Goal: Information Seeking & Learning: Learn about a topic

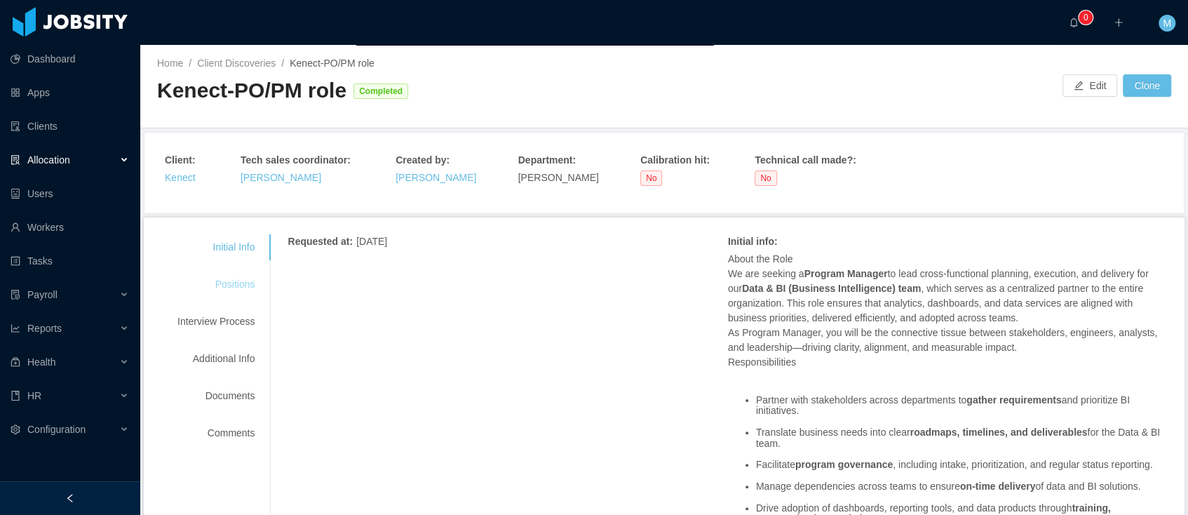
click at [240, 279] on div "Positions" at bounding box center [216, 284] width 111 height 26
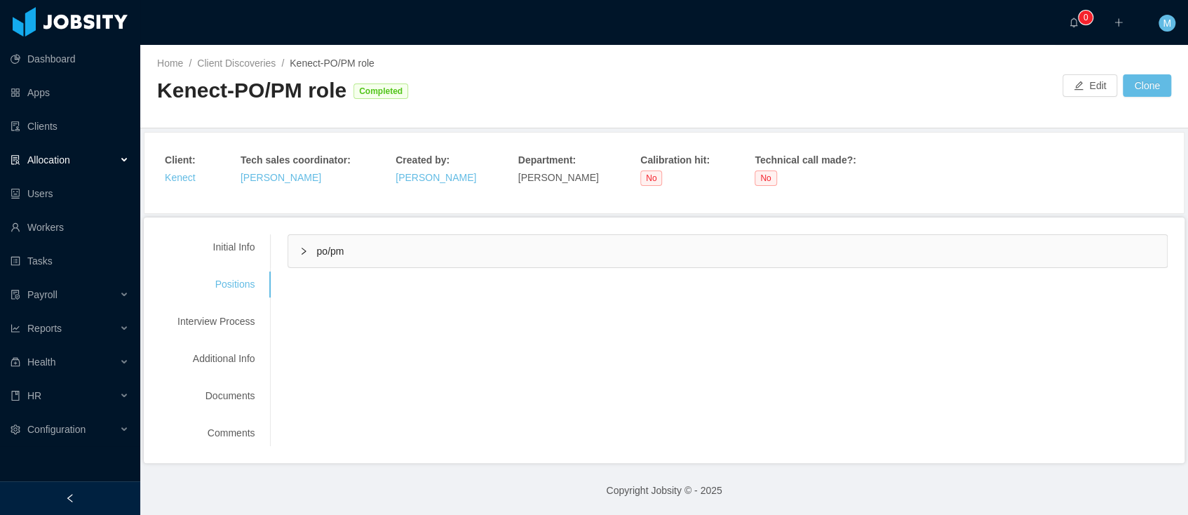
click at [344, 248] on span "po/pm" at bounding box center [329, 250] width 27 height 11
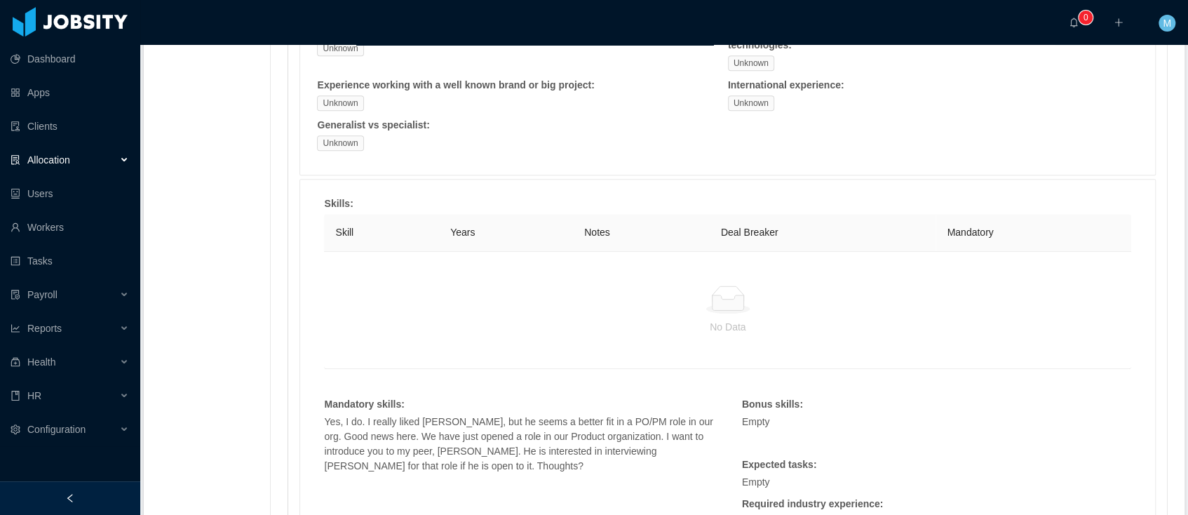
scroll to position [823, 0]
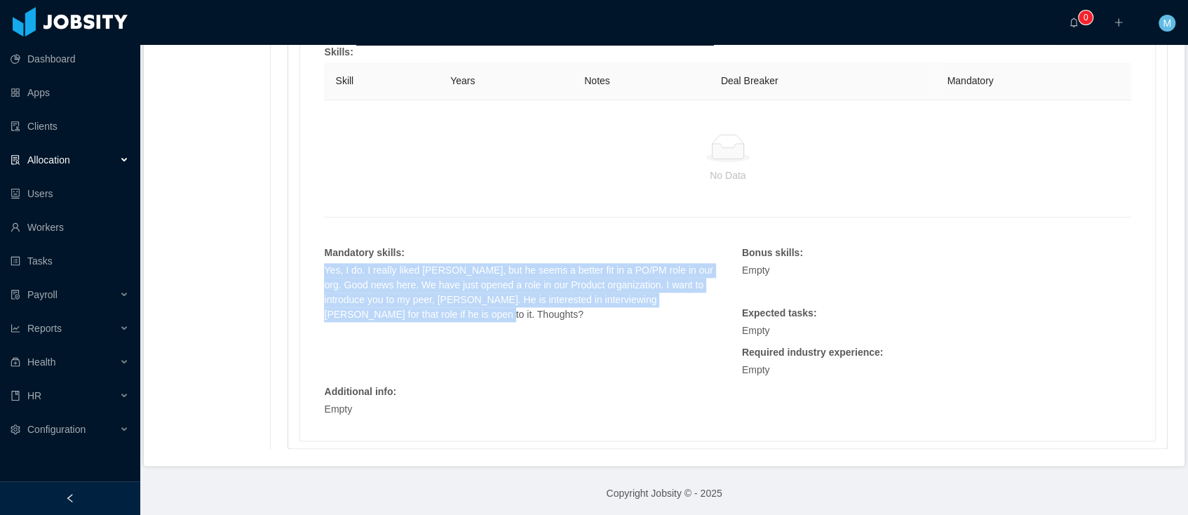
drag, startPoint x: 494, startPoint y: 317, endPoint x: 321, endPoint y: 261, distance: 182.1
click at [321, 263] on div "Yes, I do. I really liked Elias, but he seems a better fit in a PO/PM role in o…" at bounding box center [518, 300] width 403 height 74
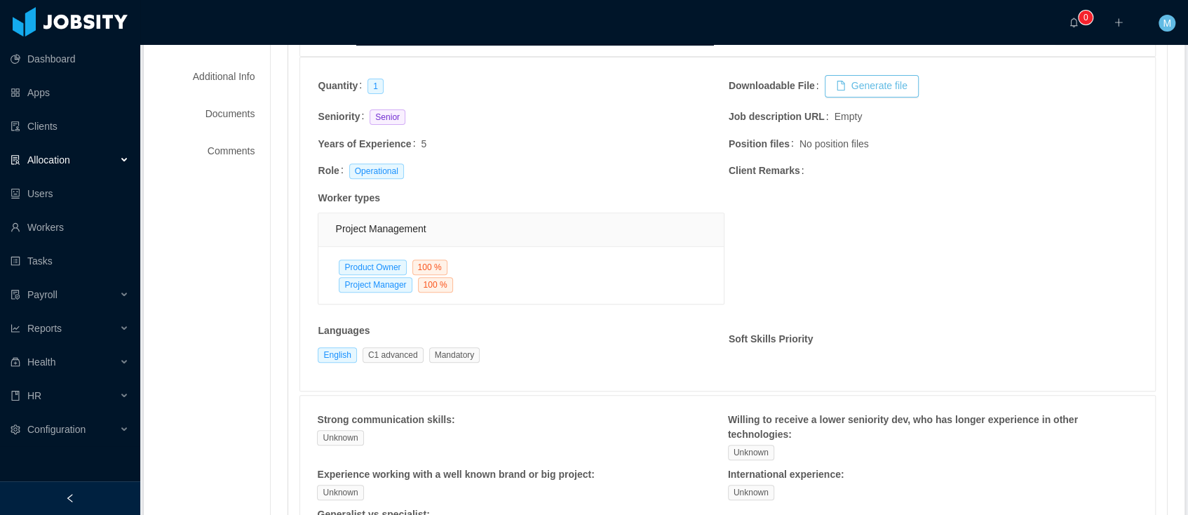
scroll to position [151, 0]
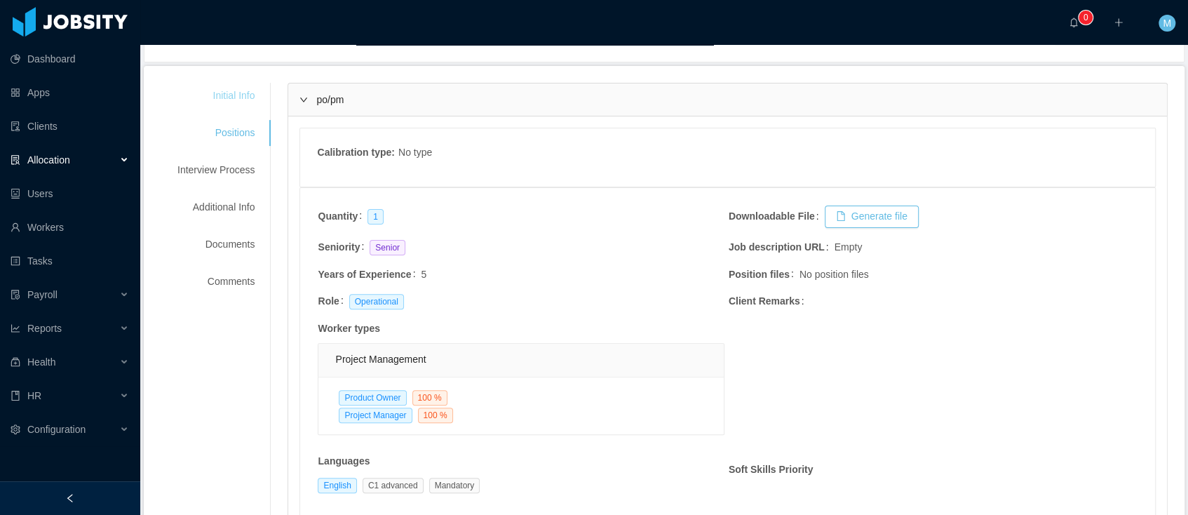
click at [231, 92] on div "Initial Info" at bounding box center [216, 96] width 111 height 26
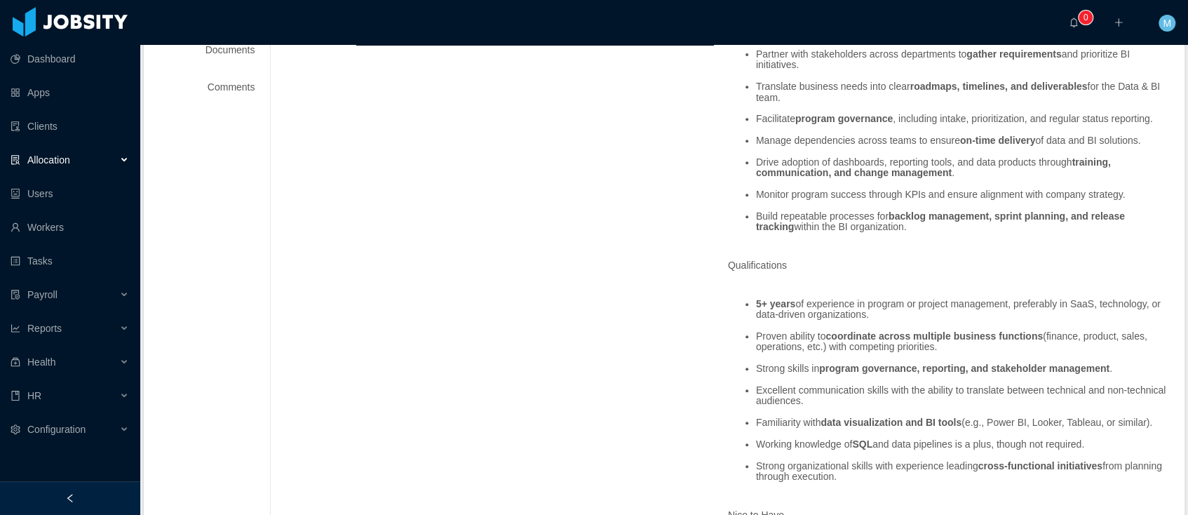
scroll to position [67, 0]
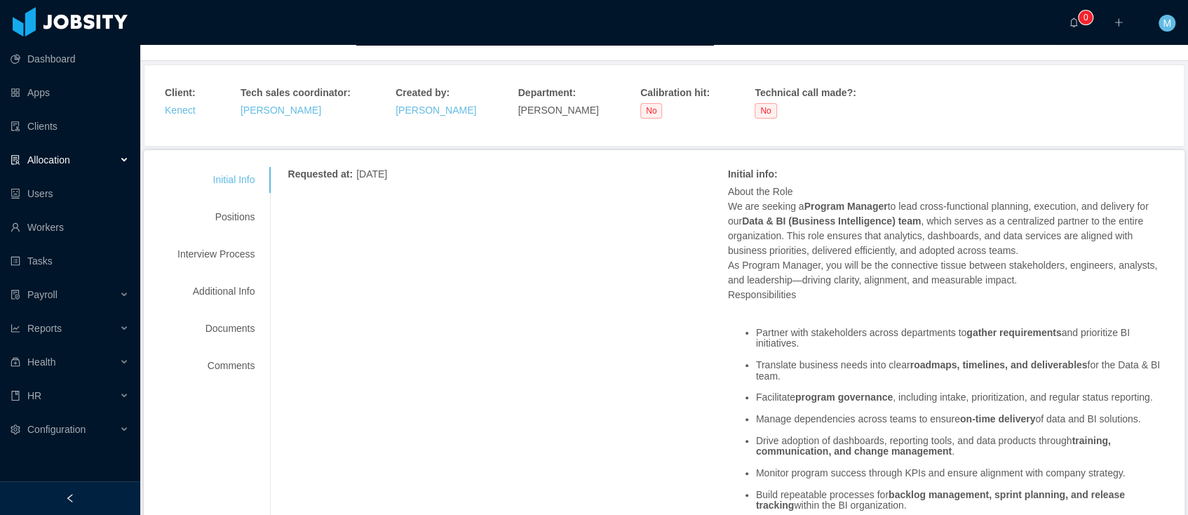
drag, startPoint x: 908, startPoint y: 292, endPoint x: 895, endPoint y: 290, distance: 12.9
click at [908, 292] on p "About the Role We are seeking a Program Manager to lead cross-functional planni…" at bounding box center [948, 243] width 440 height 118
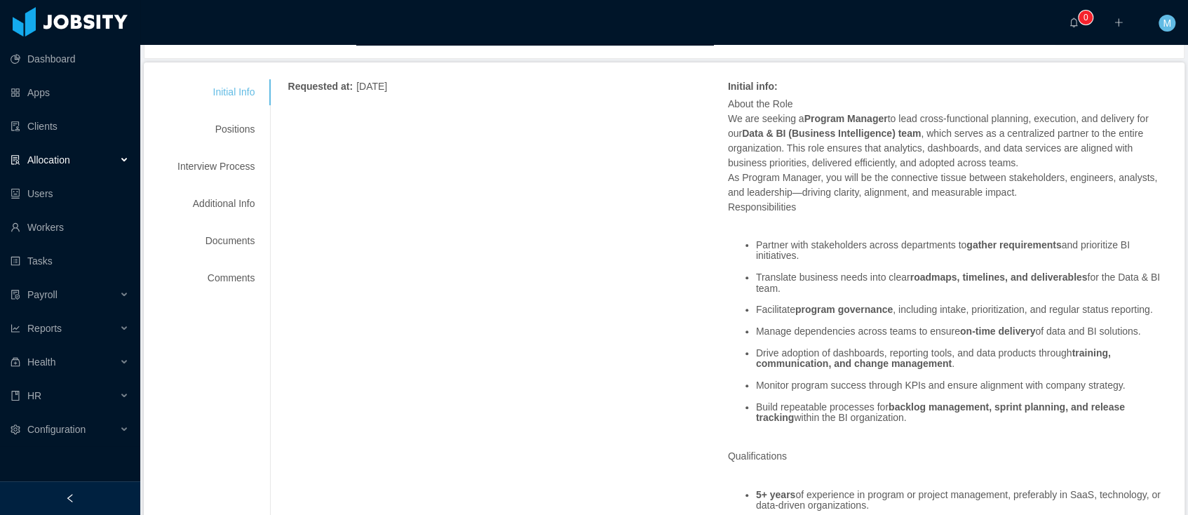
scroll to position [0, 0]
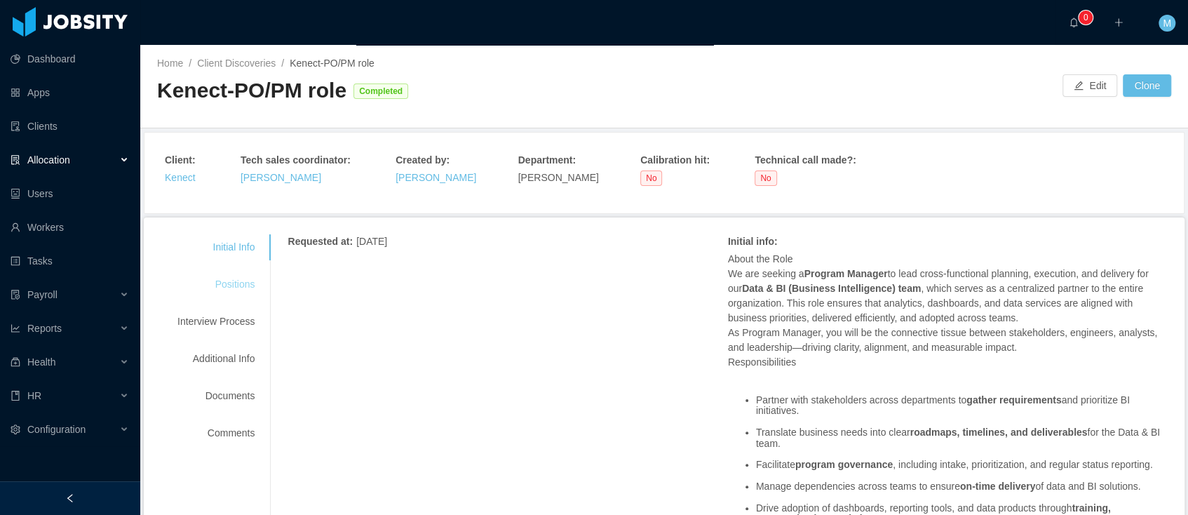
click at [234, 285] on div "Positions" at bounding box center [216, 284] width 111 height 26
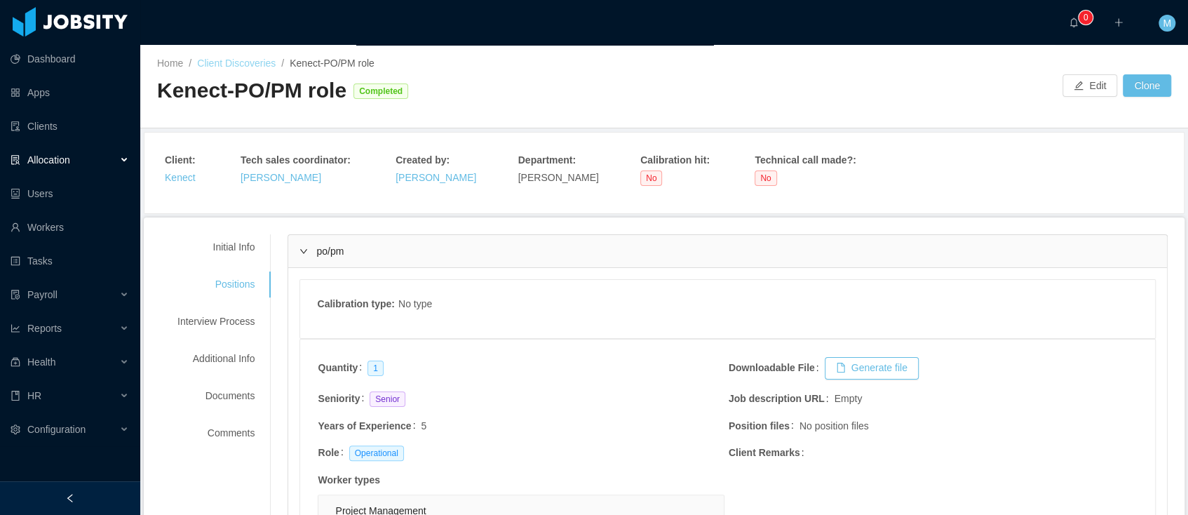
click at [238, 63] on link "Client Discoveries" at bounding box center [236, 63] width 79 height 11
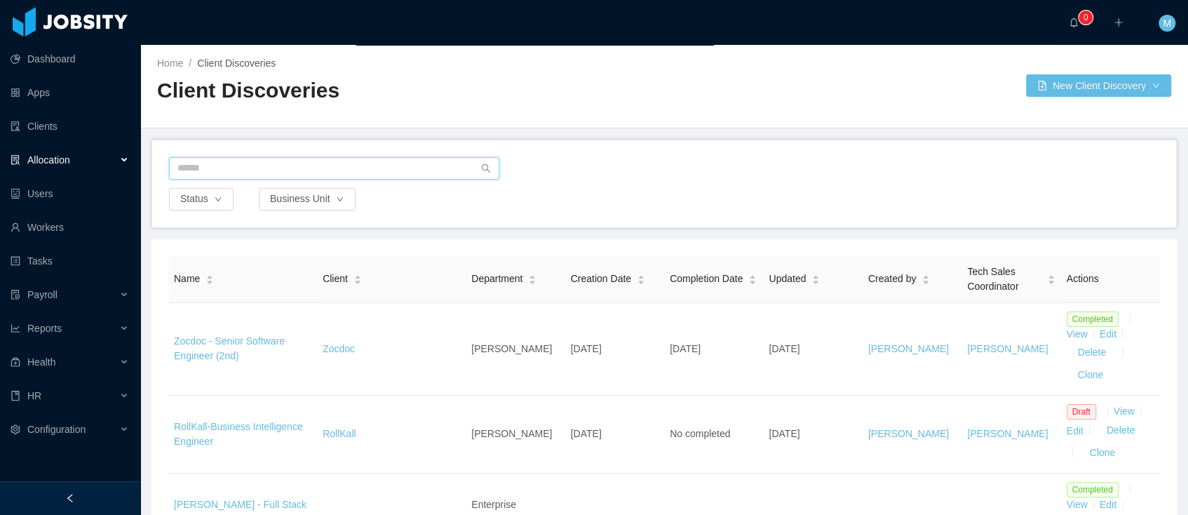
click at [223, 164] on input "text" at bounding box center [334, 168] width 330 height 22
type input "******"
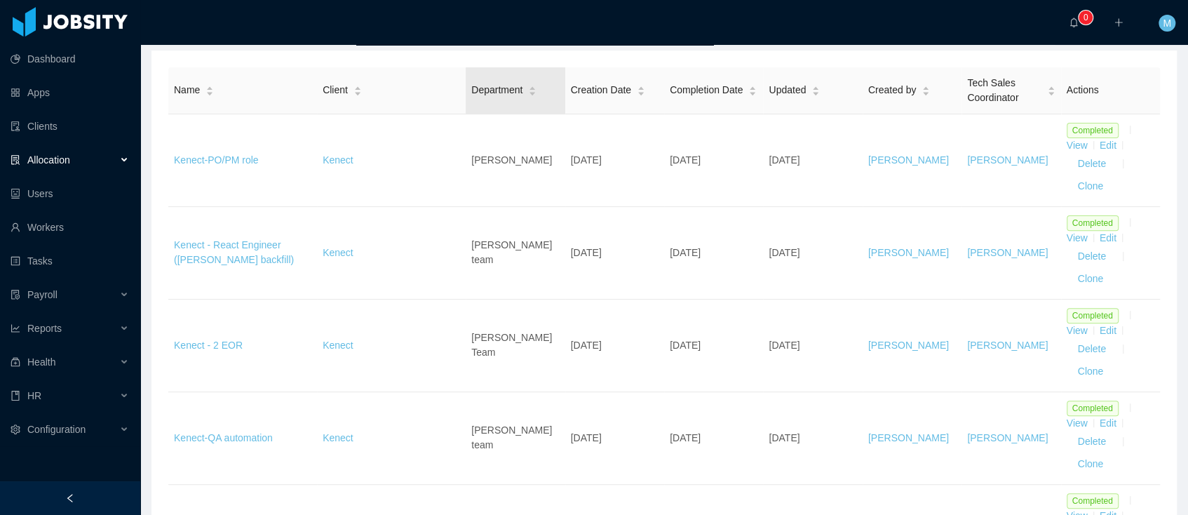
scroll to position [55, 0]
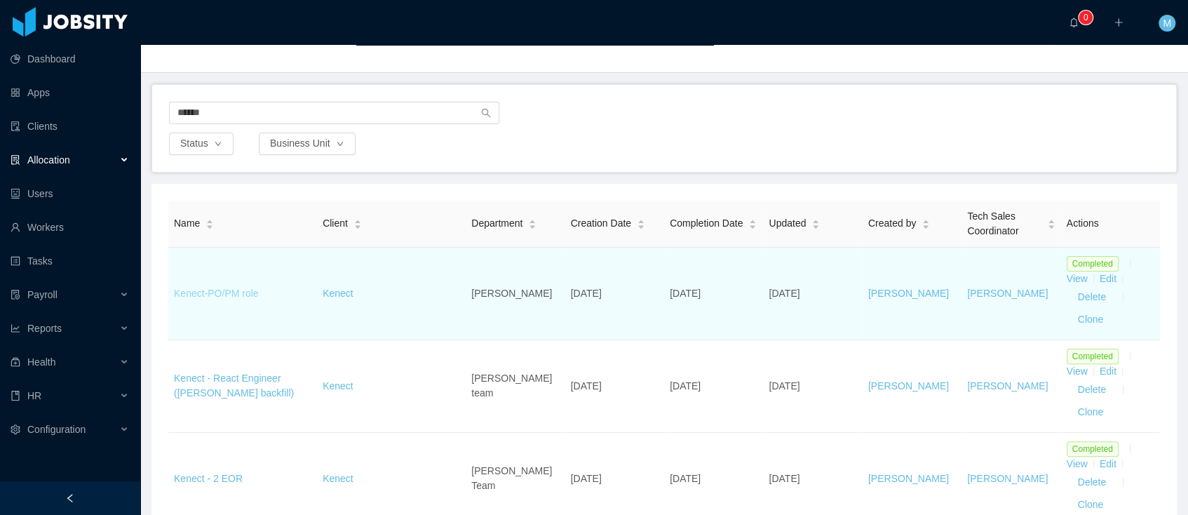
click at [230, 290] on link "Kenect-PO/PM role" at bounding box center [216, 293] width 85 height 11
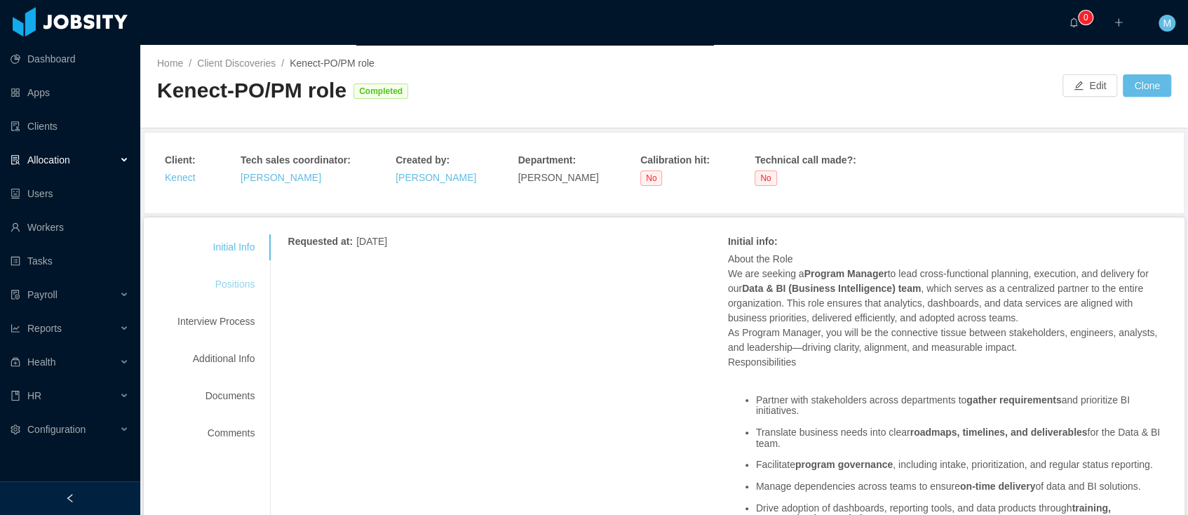
click at [231, 283] on div "Positions" at bounding box center [216, 284] width 111 height 26
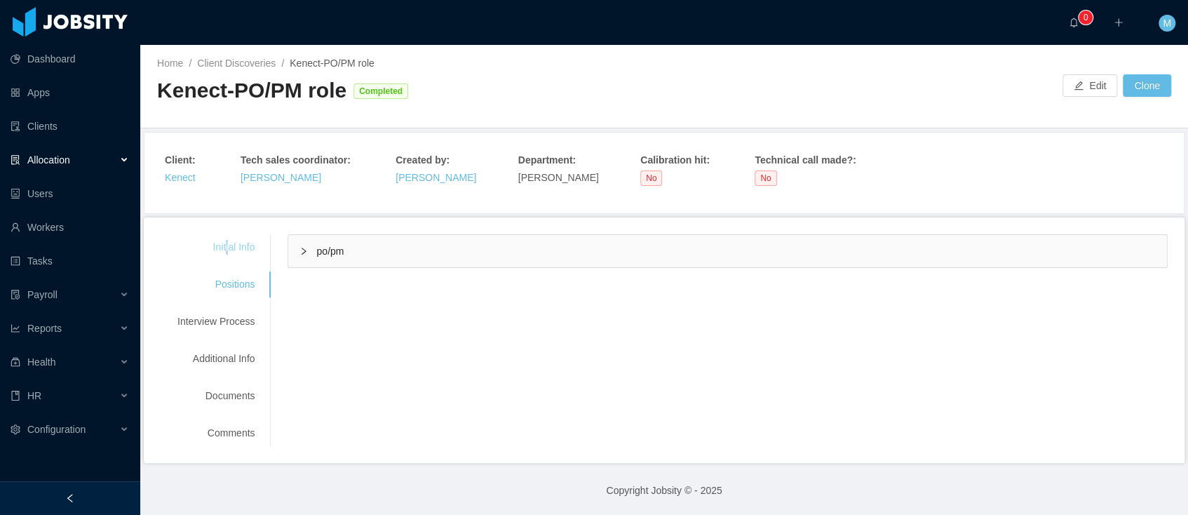
click at [231, 241] on div "Initial Info" at bounding box center [216, 247] width 111 height 26
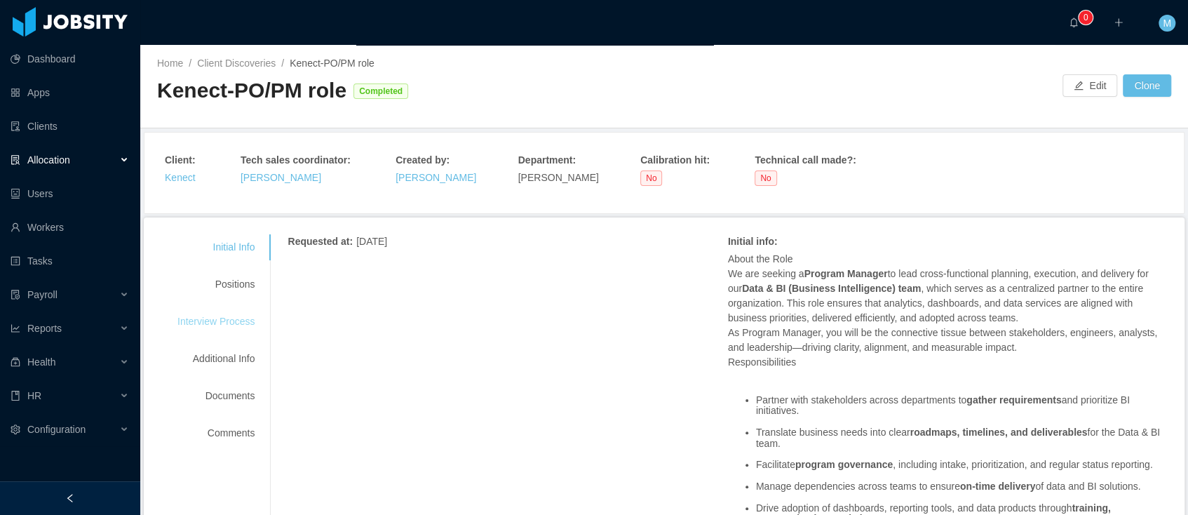
click at [236, 317] on div "Interview Process" at bounding box center [216, 322] width 111 height 26
click at [244, 274] on div "Positions" at bounding box center [216, 284] width 111 height 26
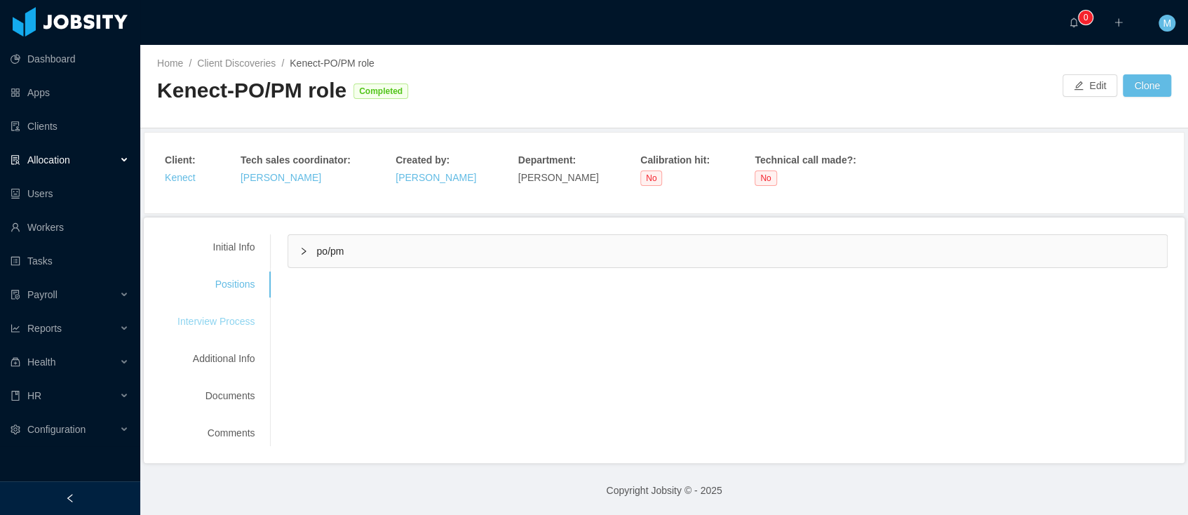
click at [241, 326] on div "Interview Process" at bounding box center [216, 322] width 111 height 26
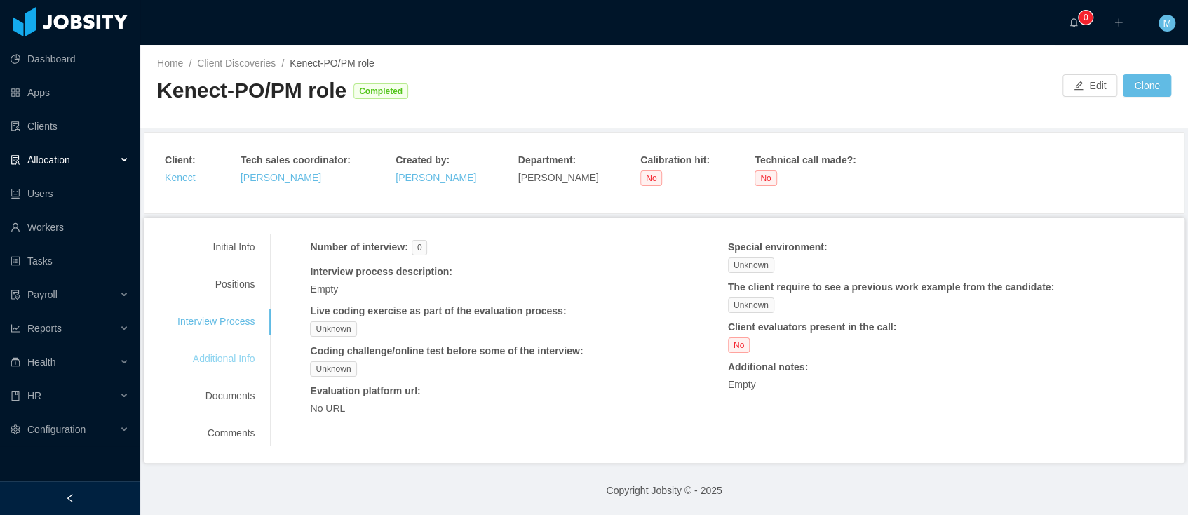
click at [217, 356] on div "Additional Info" at bounding box center [216, 359] width 111 height 26
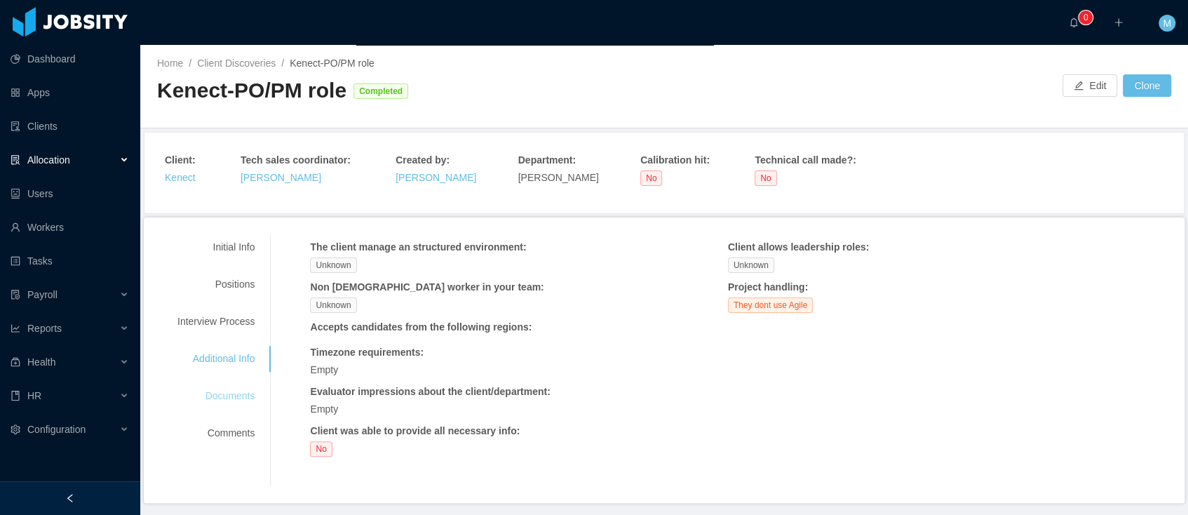
click at [243, 389] on div "Documents" at bounding box center [216, 396] width 111 height 26
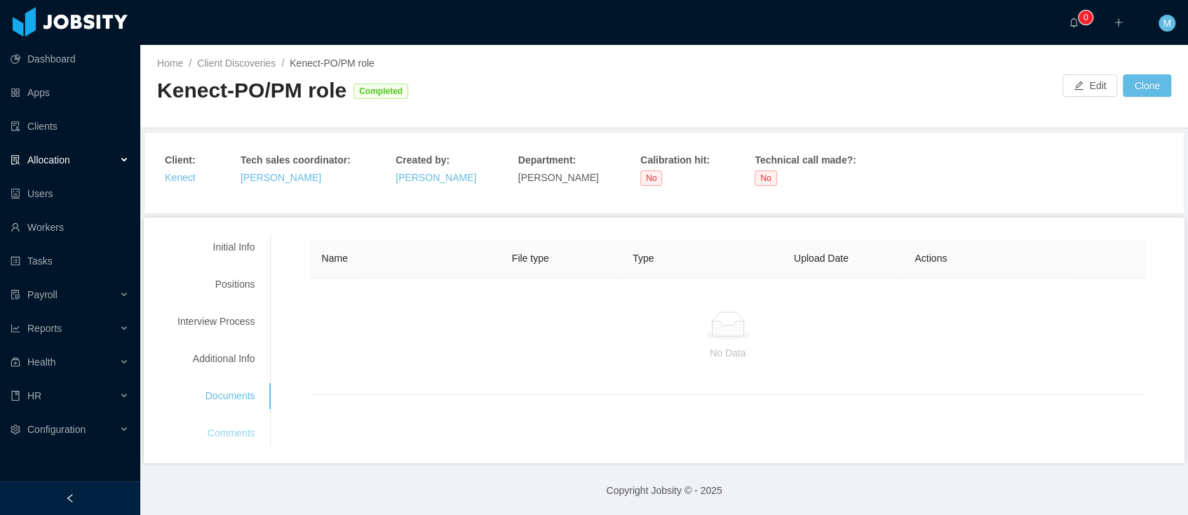
click at [227, 433] on div "Comments" at bounding box center [216, 433] width 111 height 26
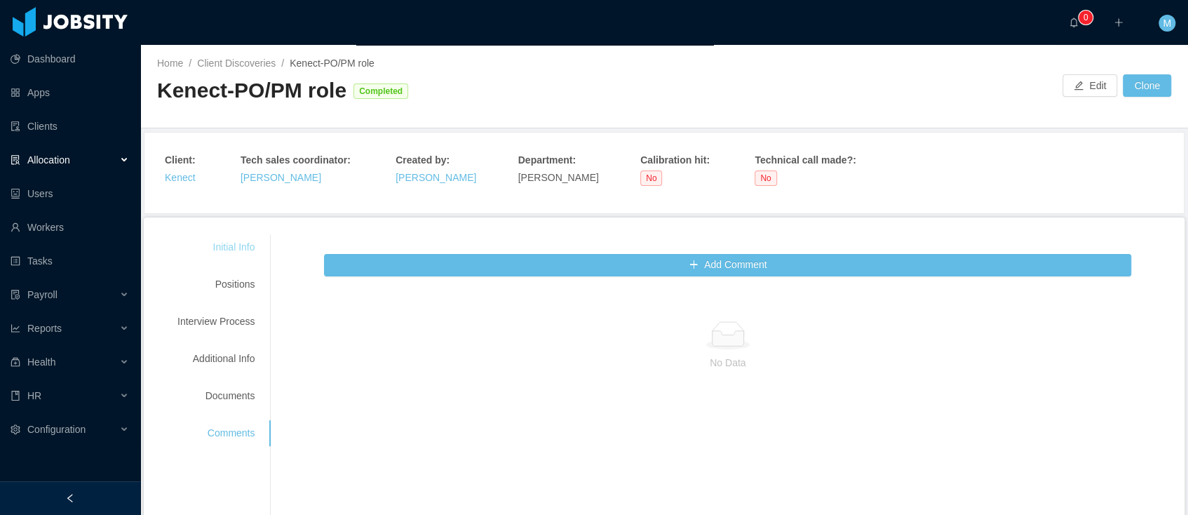
click at [241, 255] on div "Initial Info" at bounding box center [216, 247] width 111 height 26
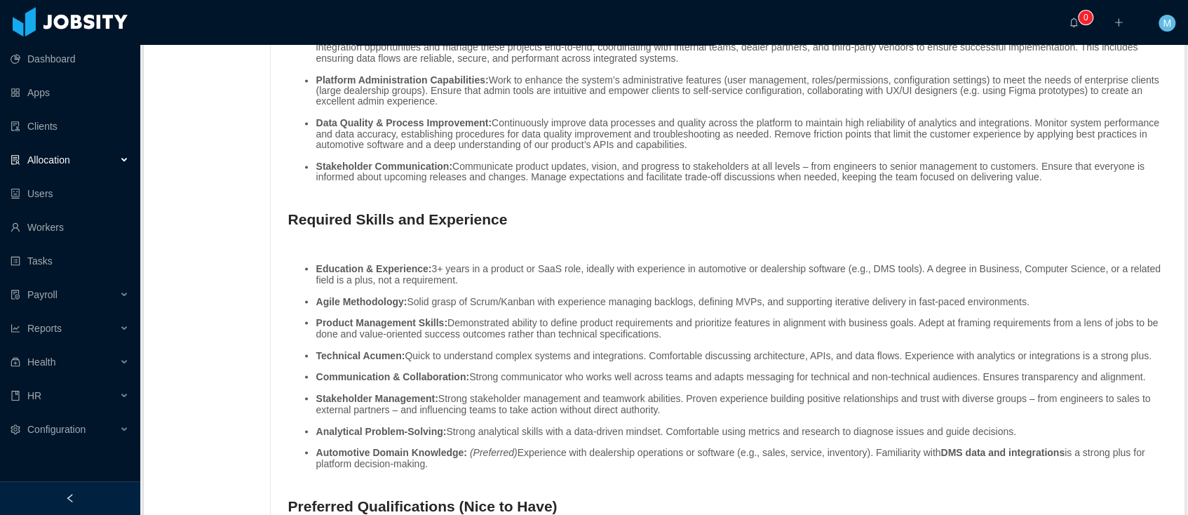
scroll to position [1589, 0]
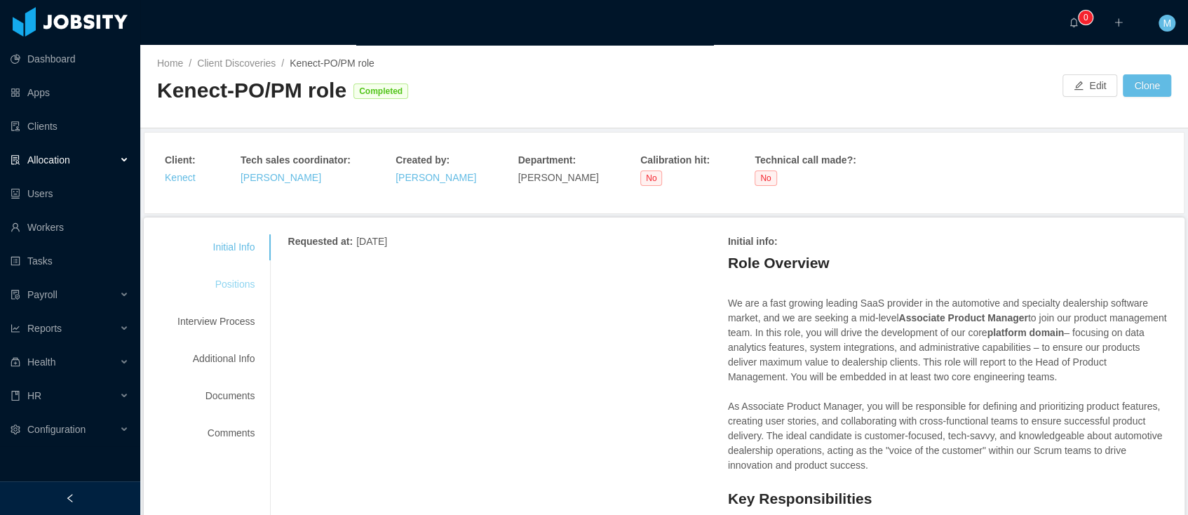
click at [241, 288] on div "Positions" at bounding box center [216, 284] width 111 height 26
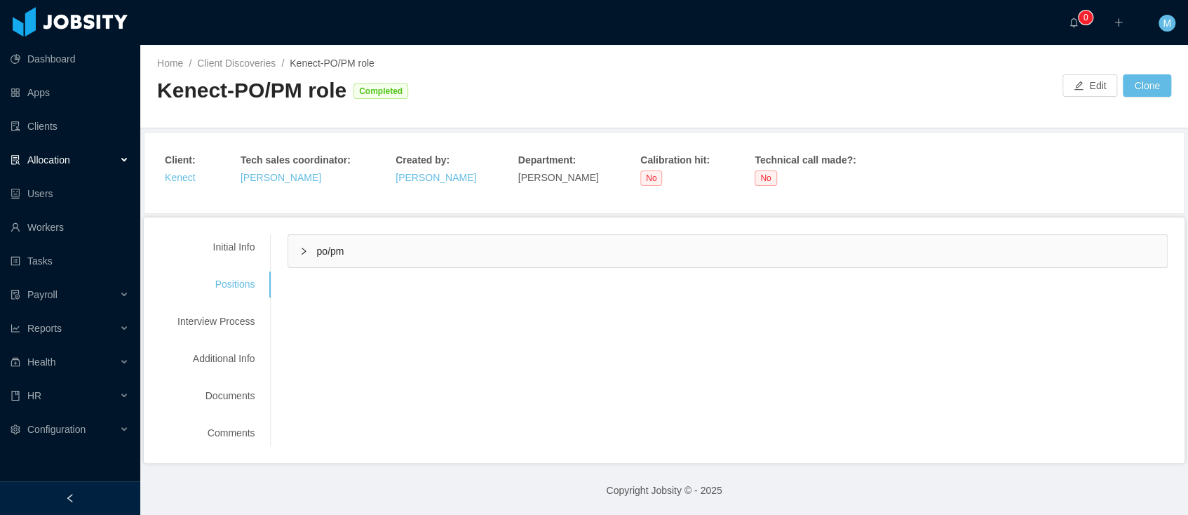
click at [340, 247] on span "po/pm" at bounding box center [329, 250] width 27 height 11
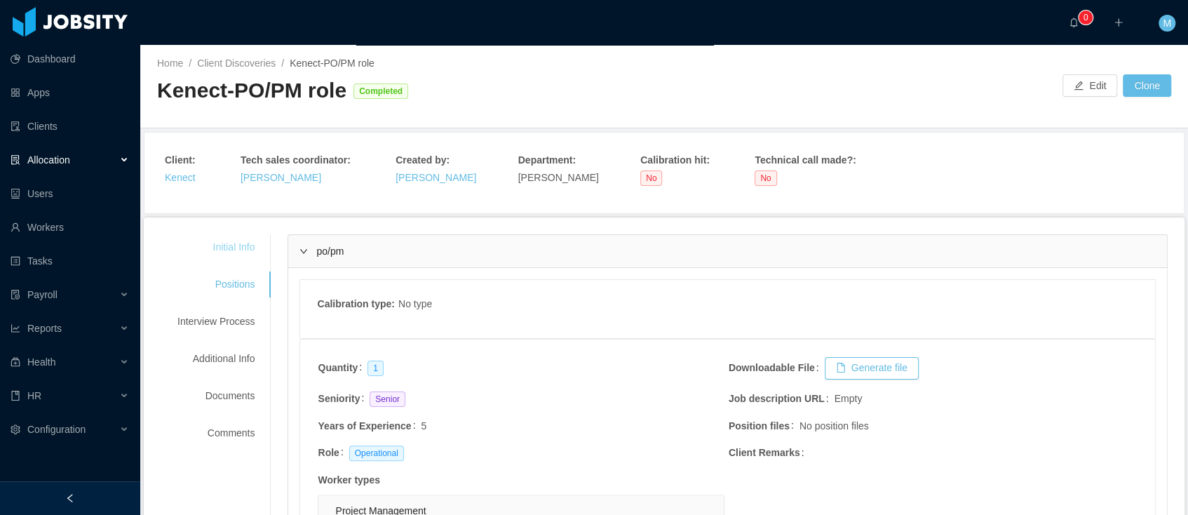
click at [239, 250] on div "Initial Info" at bounding box center [216, 247] width 111 height 26
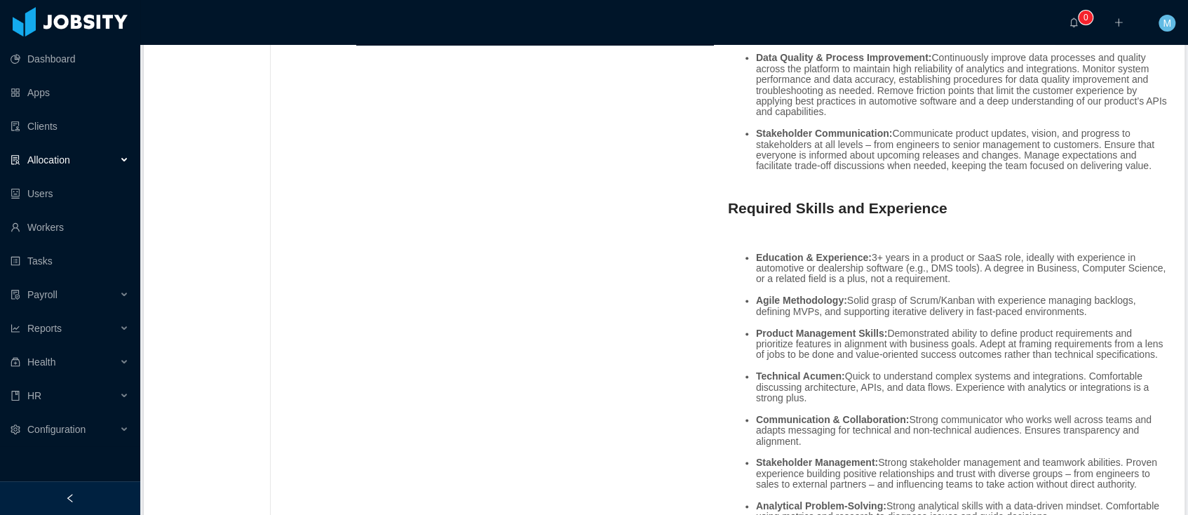
scroll to position [13, 0]
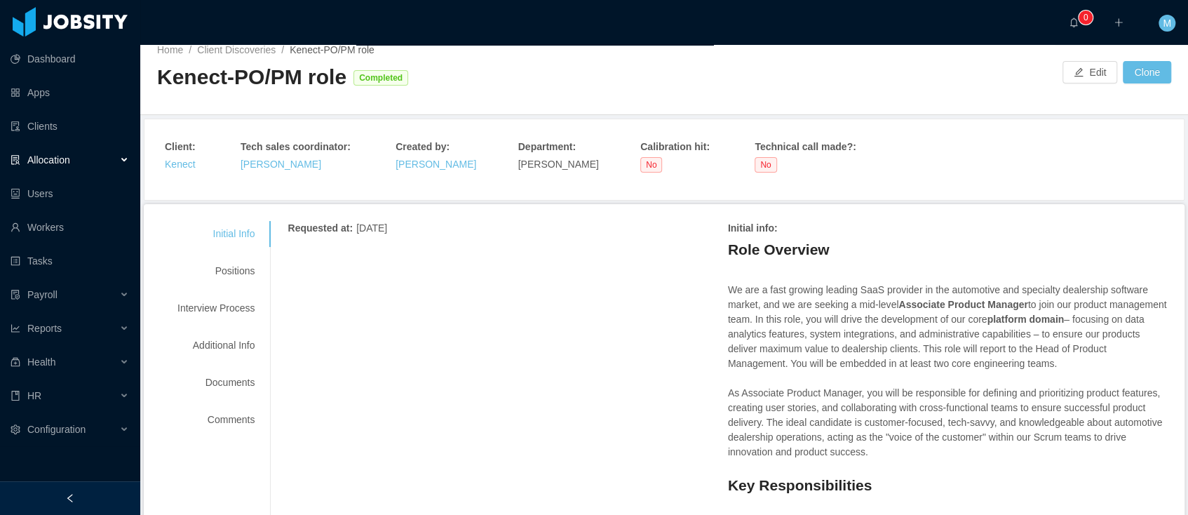
click at [65, 168] on div "Allocation" at bounding box center [70, 160] width 140 height 28
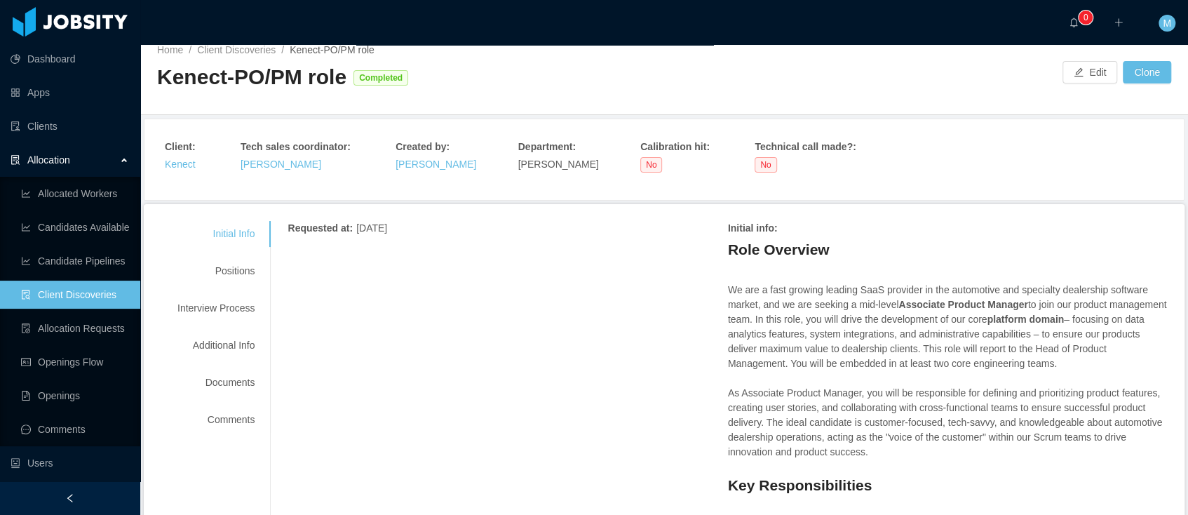
click at [87, 290] on link "Client Discoveries" at bounding box center [75, 295] width 108 height 28
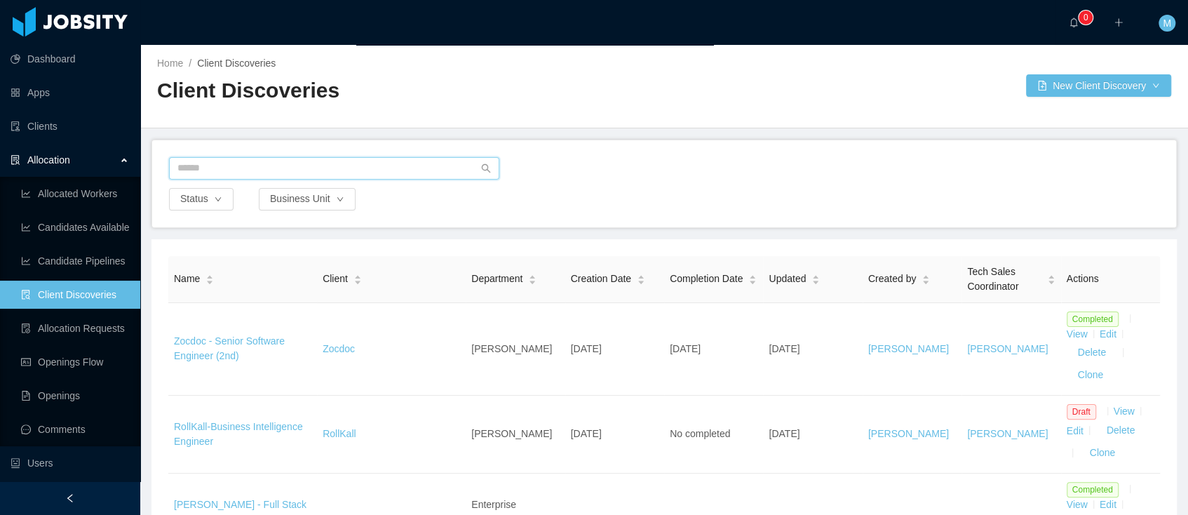
click at [272, 166] on input "text" at bounding box center [334, 168] width 330 height 22
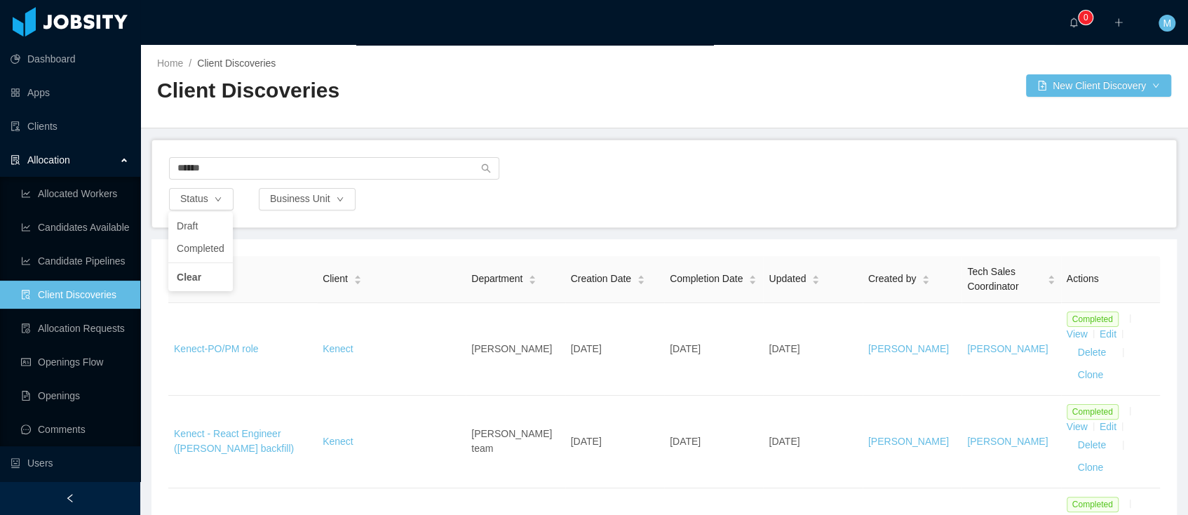
click at [237, 195] on div "Status" at bounding box center [209, 199] width 83 height 22
click at [532, 211] on div "****** Status Business Unit" at bounding box center [664, 183] width 1024 height 87
click at [242, 168] on input "******" at bounding box center [334, 168] width 330 height 22
type input "***"
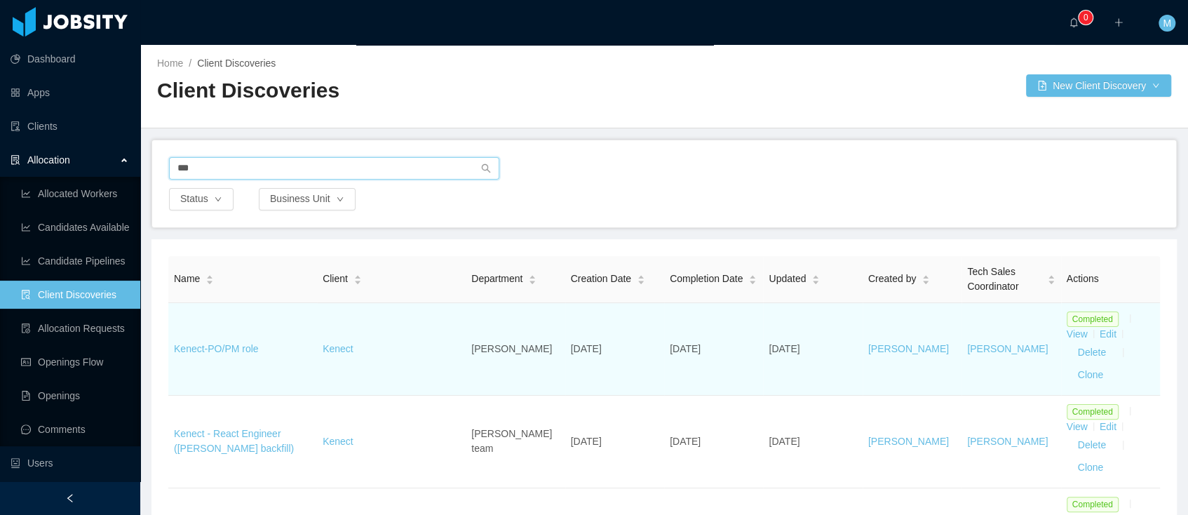
scroll to position [36, 0]
